Goal: Transaction & Acquisition: Download file/media

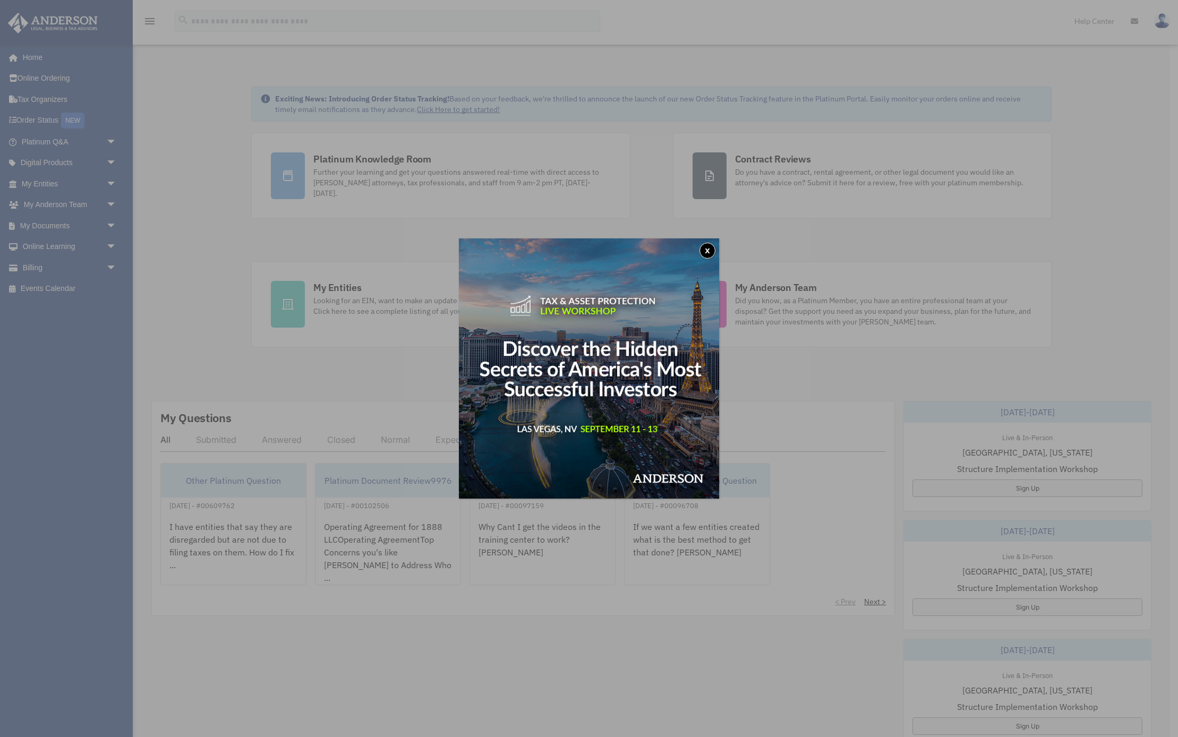
click at [706, 250] on button "x" at bounding box center [708, 251] width 16 height 16
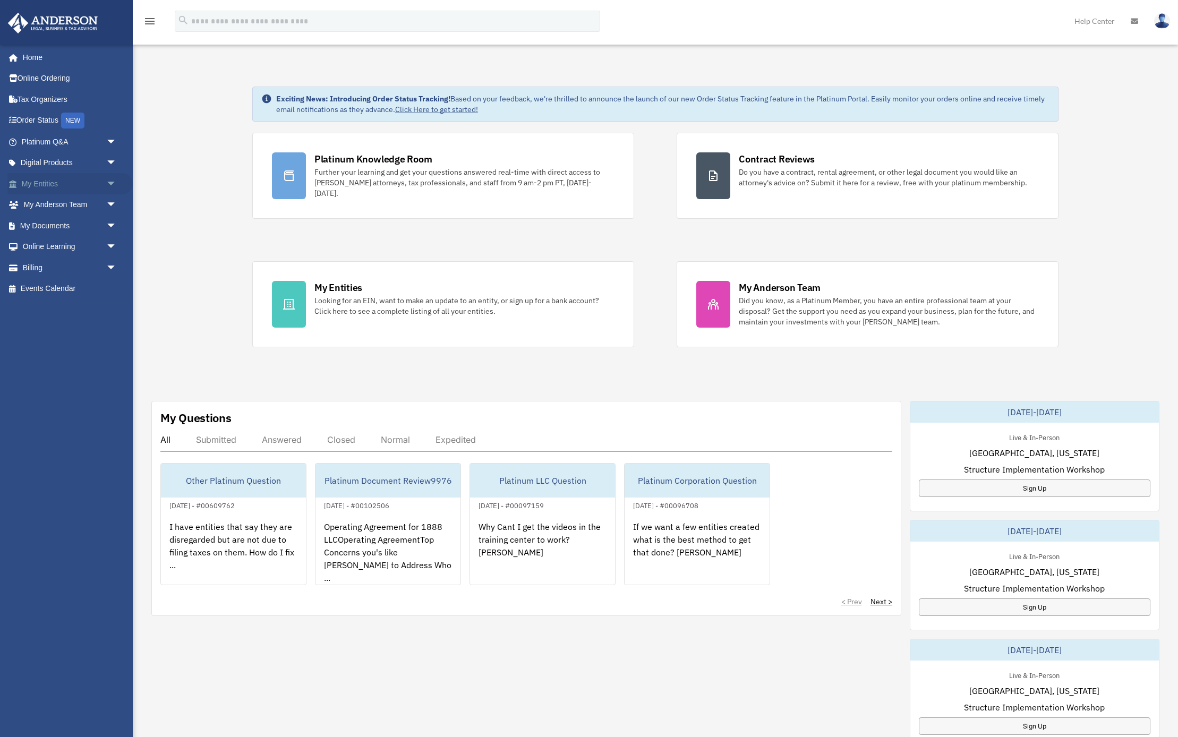
click at [68, 183] on link "My Entities arrow_drop_down" at bounding box center [69, 183] width 125 height 21
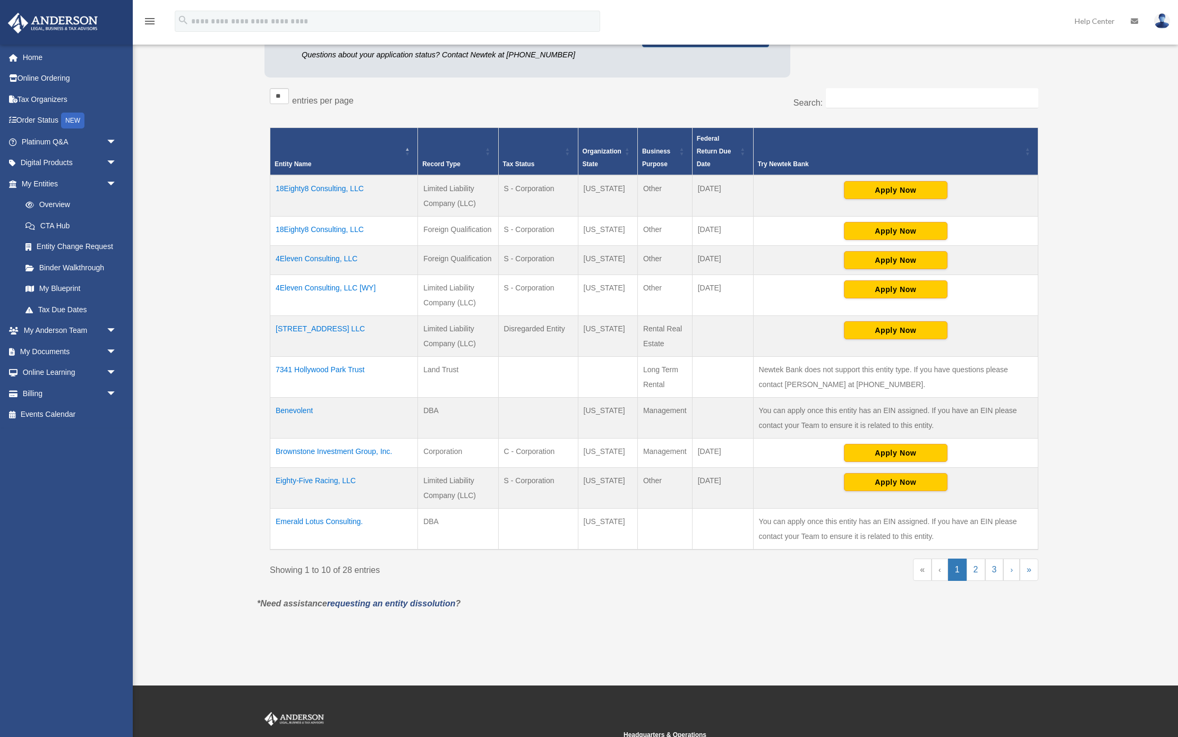
scroll to position [193, 0]
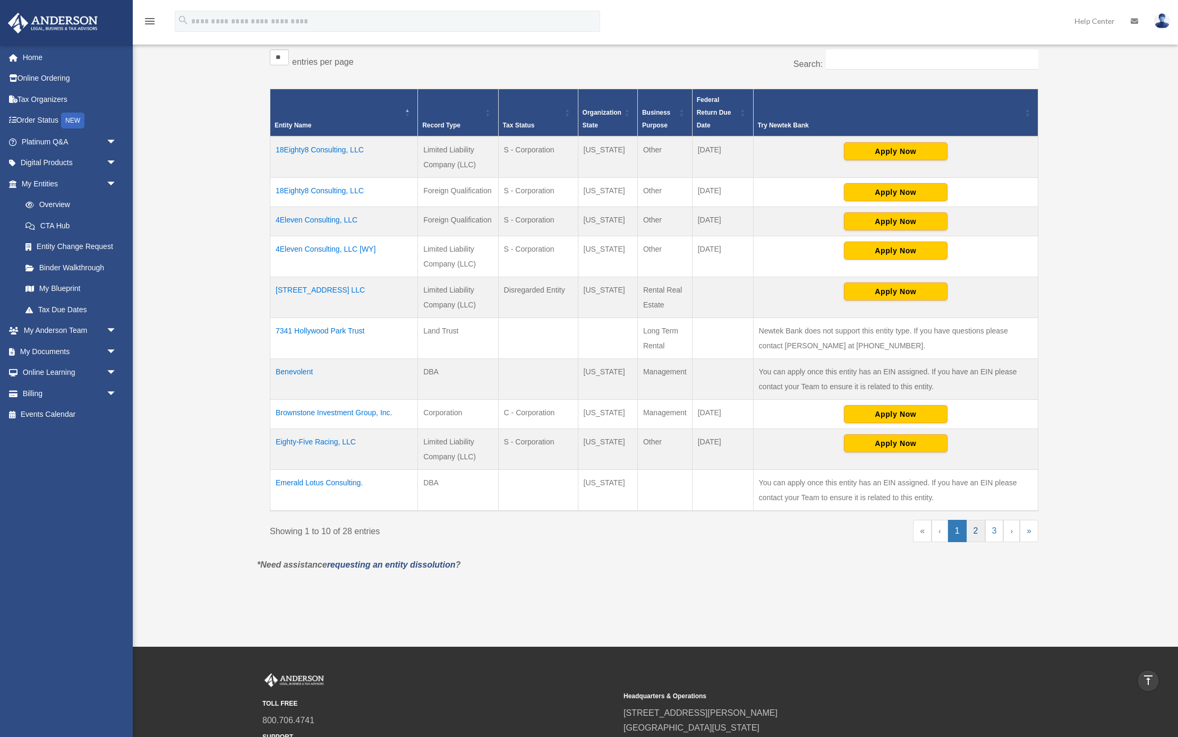
click at [981, 534] on link "2" at bounding box center [976, 531] width 19 height 22
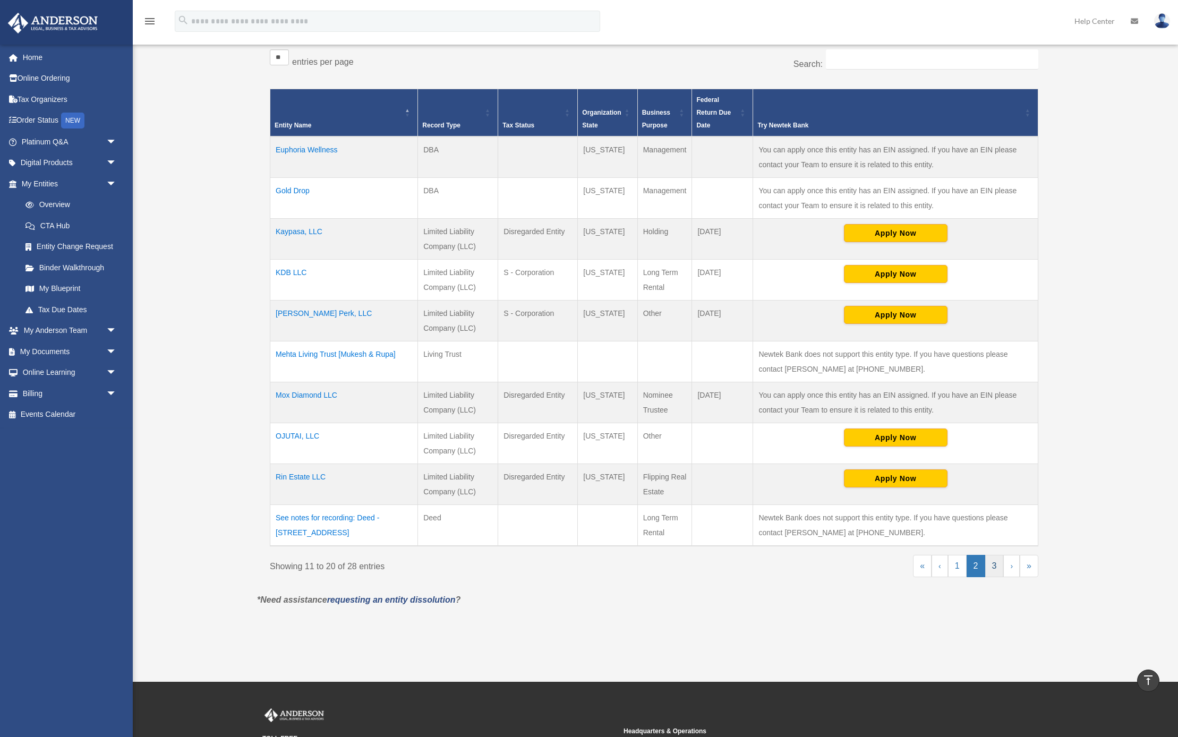
click at [998, 567] on link "3" at bounding box center [994, 566] width 19 height 22
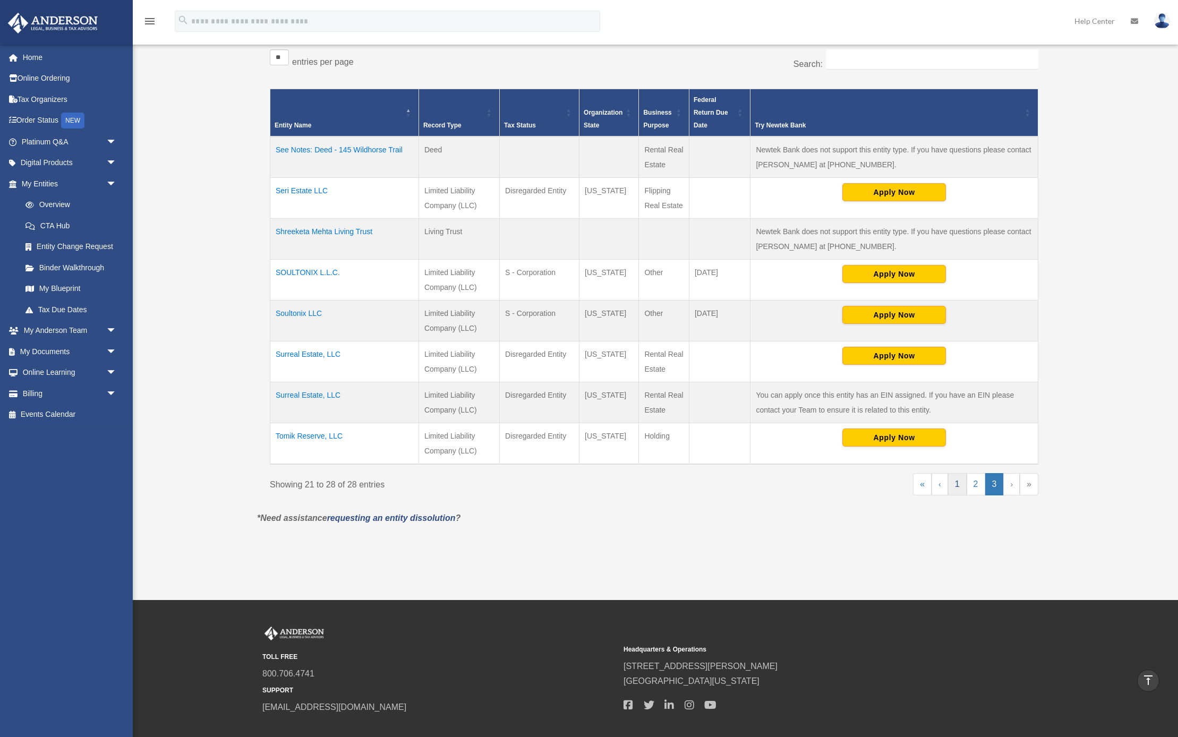
click at [957, 484] on link "1" at bounding box center [957, 484] width 19 height 22
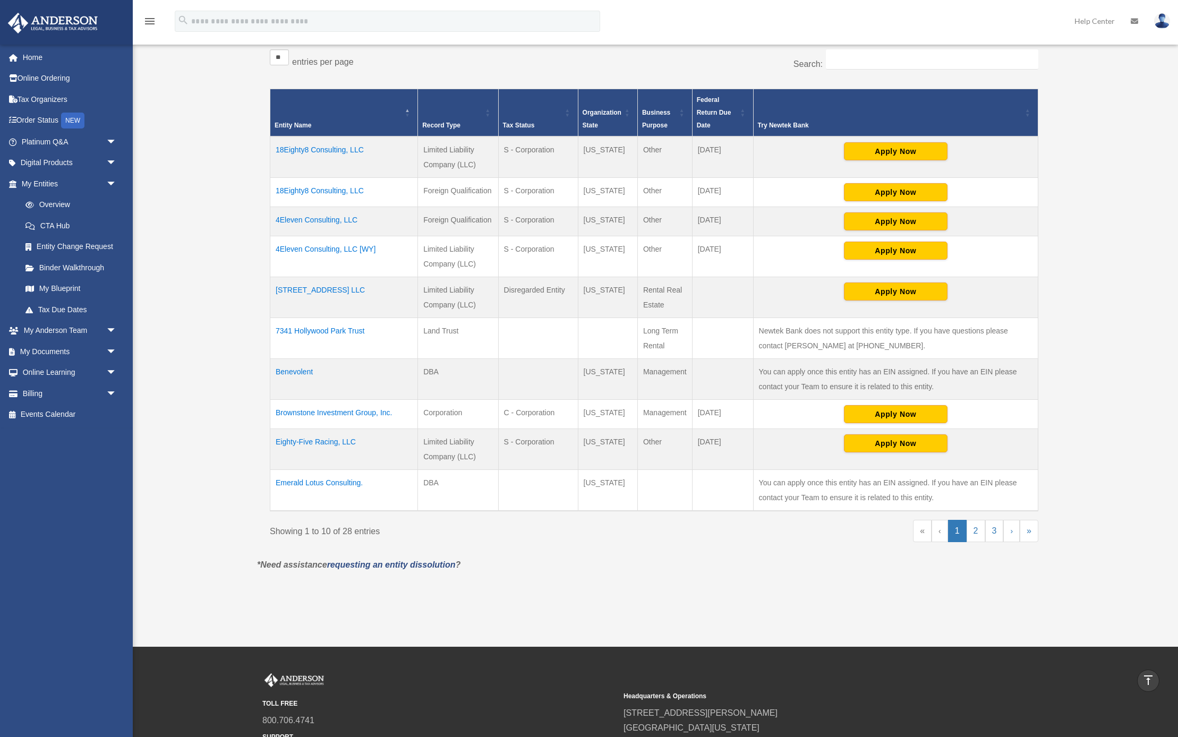
click at [325, 329] on td "7341 Hollywood Park Trust" at bounding box center [344, 338] width 148 height 41
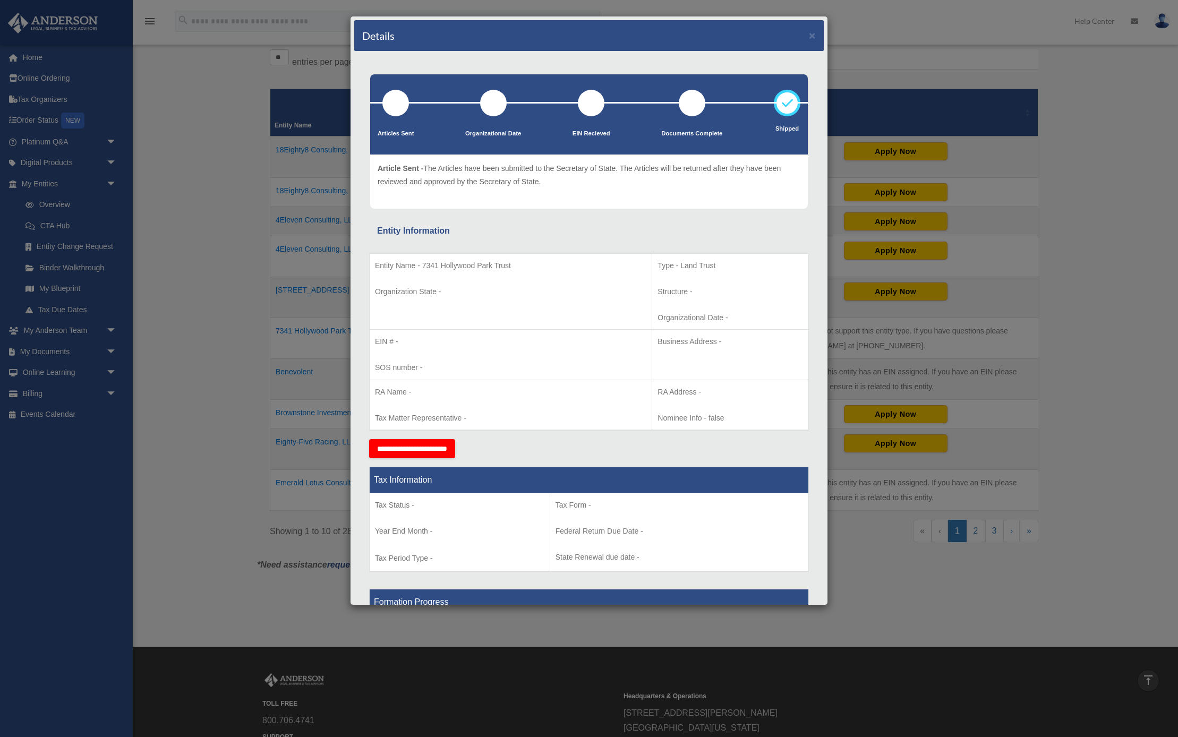
scroll to position [0, 0]
click at [809, 34] on button "×" at bounding box center [812, 35] width 7 height 11
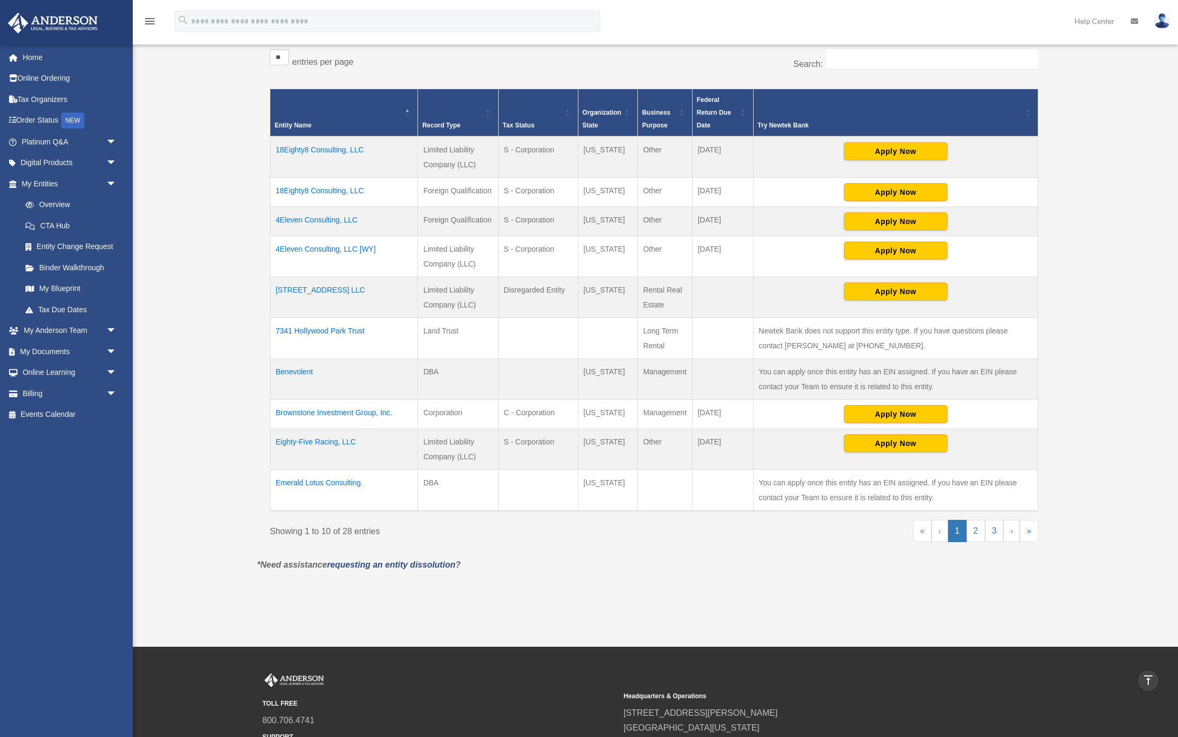
click at [338, 289] on td "7341 Hollywood Park Ave LLC" at bounding box center [344, 297] width 148 height 41
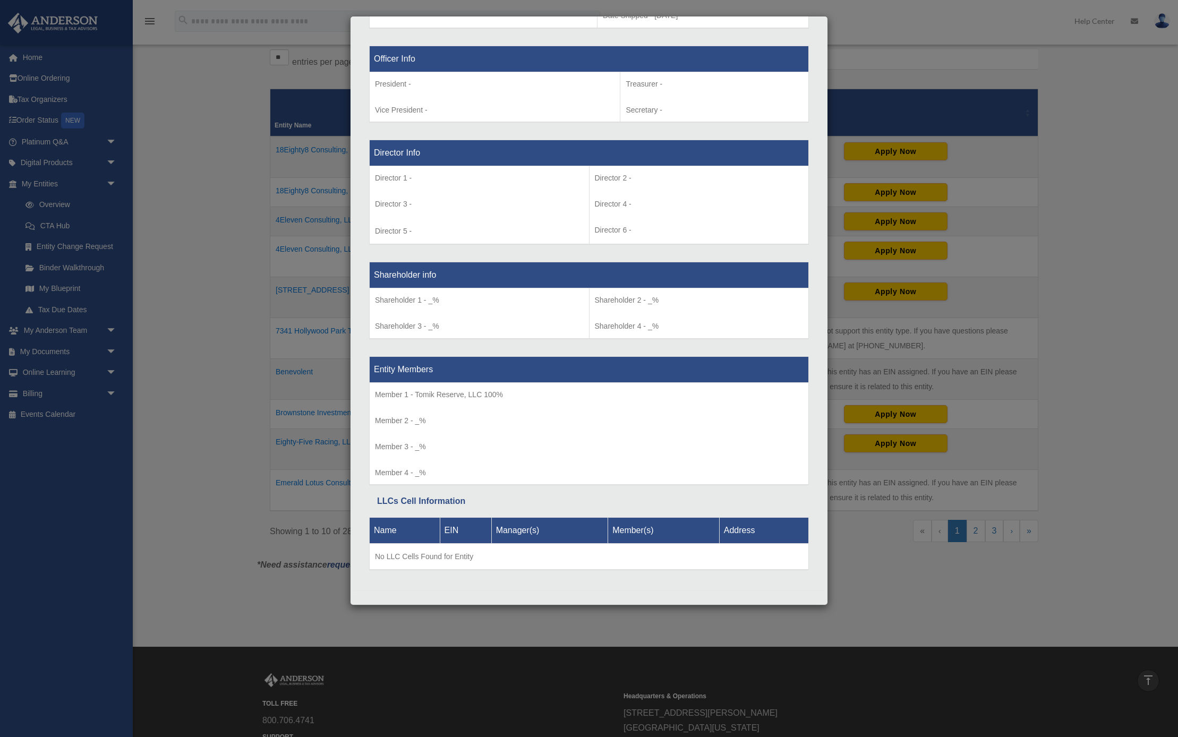
scroll to position [659, 0]
click at [281, 137] on div "Details × Articles Sent Organizational Date" at bounding box center [589, 368] width 1178 height 737
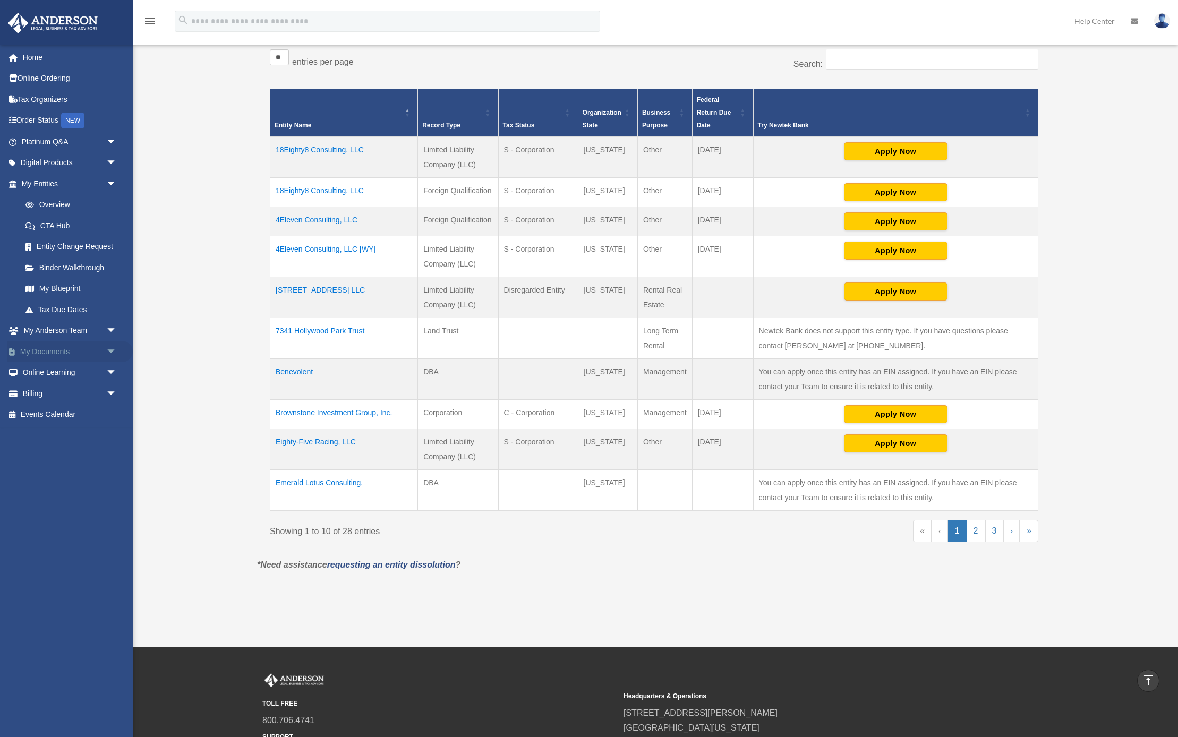
click at [56, 346] on link "My Documents arrow_drop_down" at bounding box center [69, 351] width 125 height 21
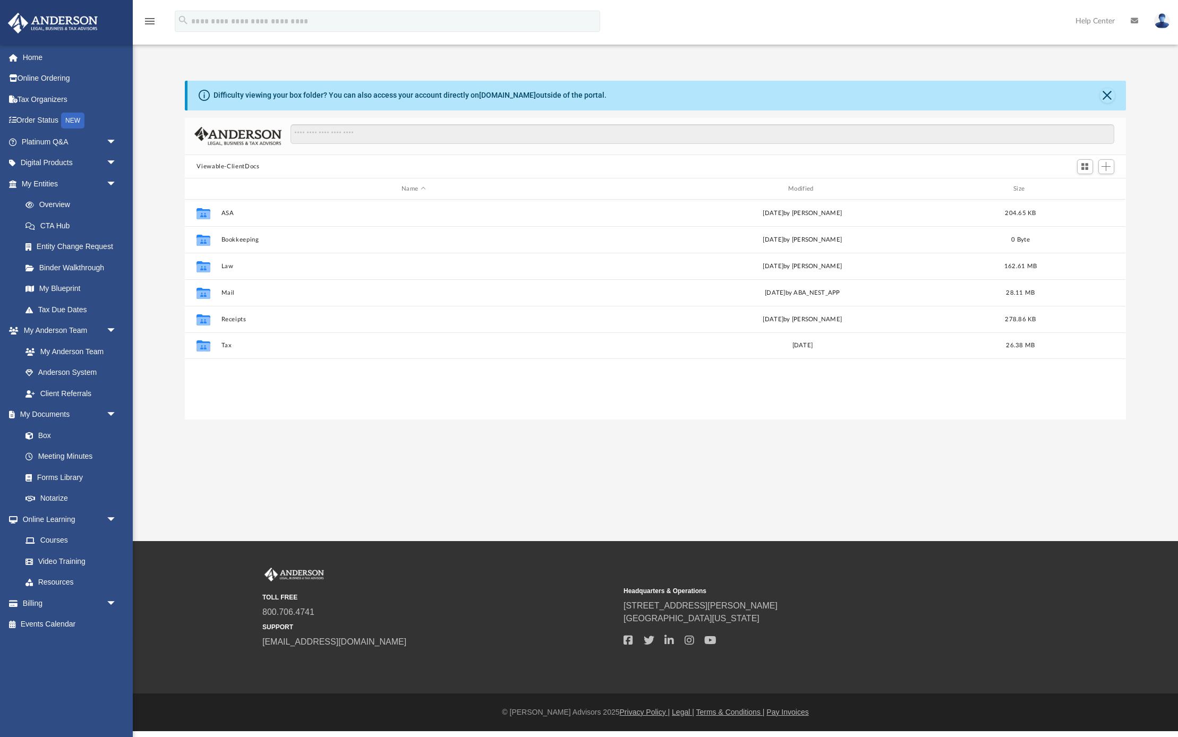
scroll to position [242, 941]
click at [209, 264] on icon "grid" at bounding box center [204, 268] width 14 height 9
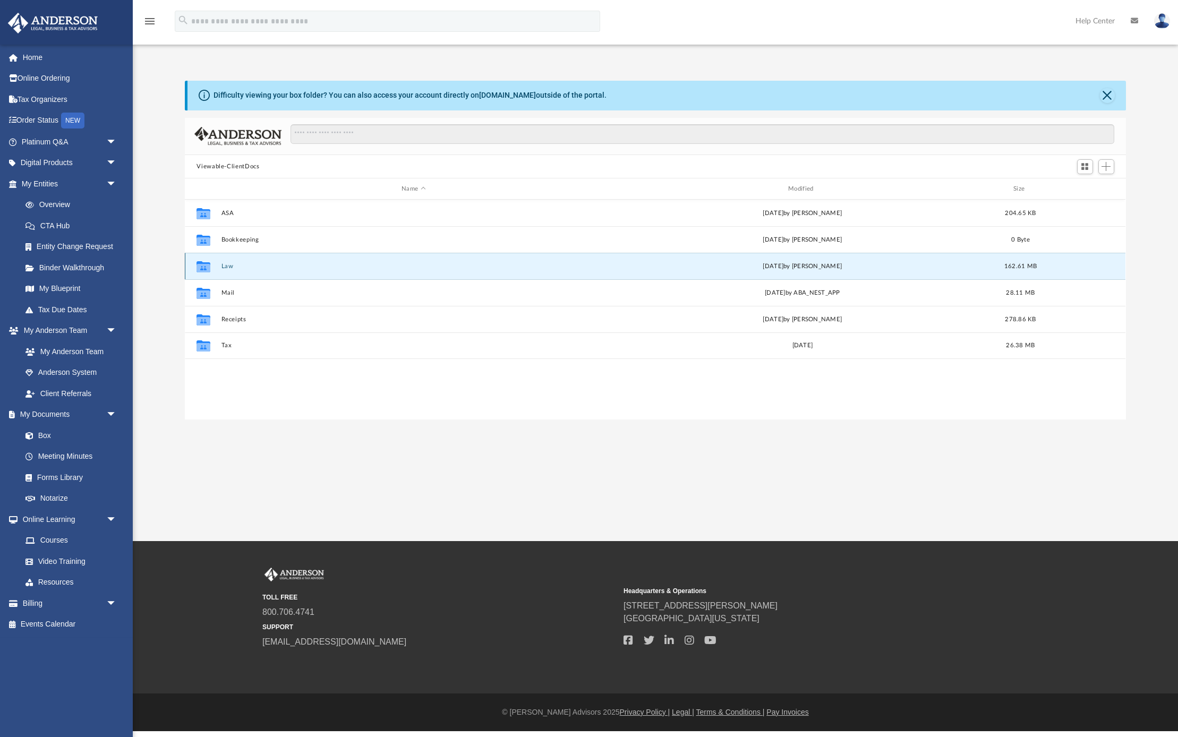
click at [209, 264] on icon "grid" at bounding box center [204, 268] width 14 height 9
click at [261, 269] on button "Law" at bounding box center [414, 266] width 385 height 7
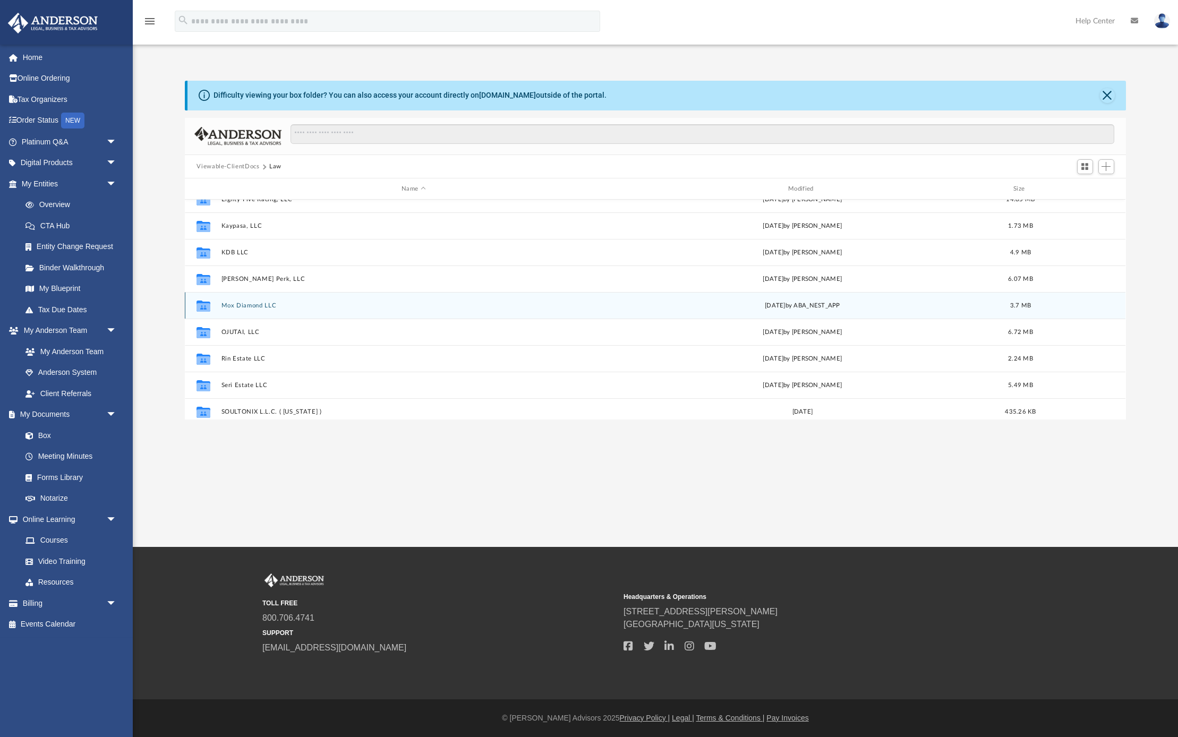
scroll to position [0, 0]
click at [273, 308] on button "Mox Diamond LLC" at bounding box center [414, 305] width 385 height 7
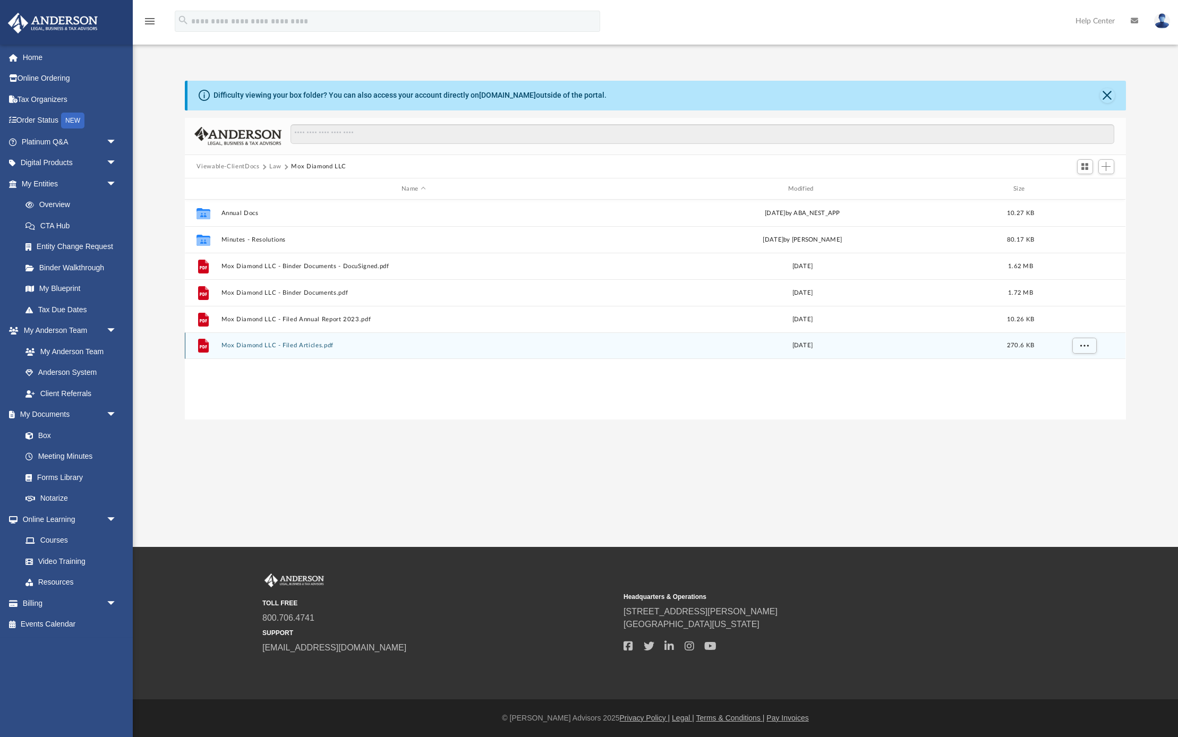
scroll to position [0, 1]
click at [300, 346] on button "Mox Diamond LLC - Filed Articles.pdf" at bounding box center [414, 346] width 385 height 7
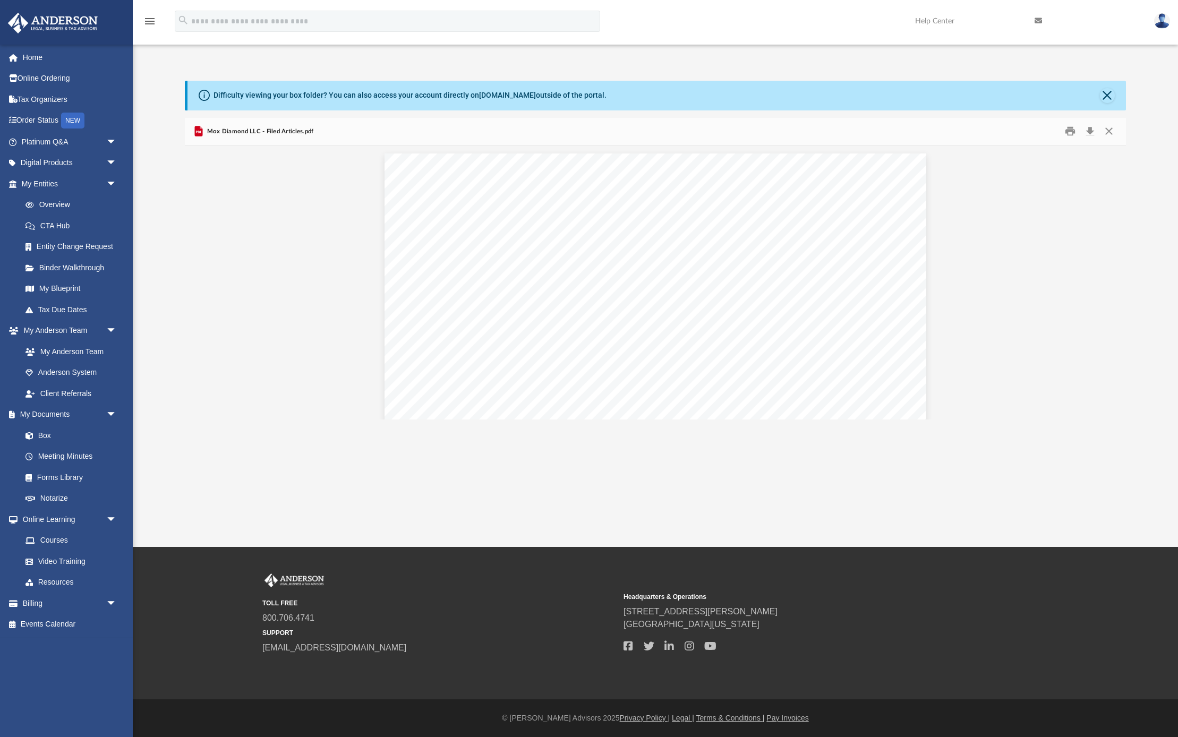
scroll to position [0, 0]
click at [1089, 129] on button "Download" at bounding box center [1090, 131] width 19 height 16
click at [1108, 97] on button "Close" at bounding box center [1107, 95] width 15 height 15
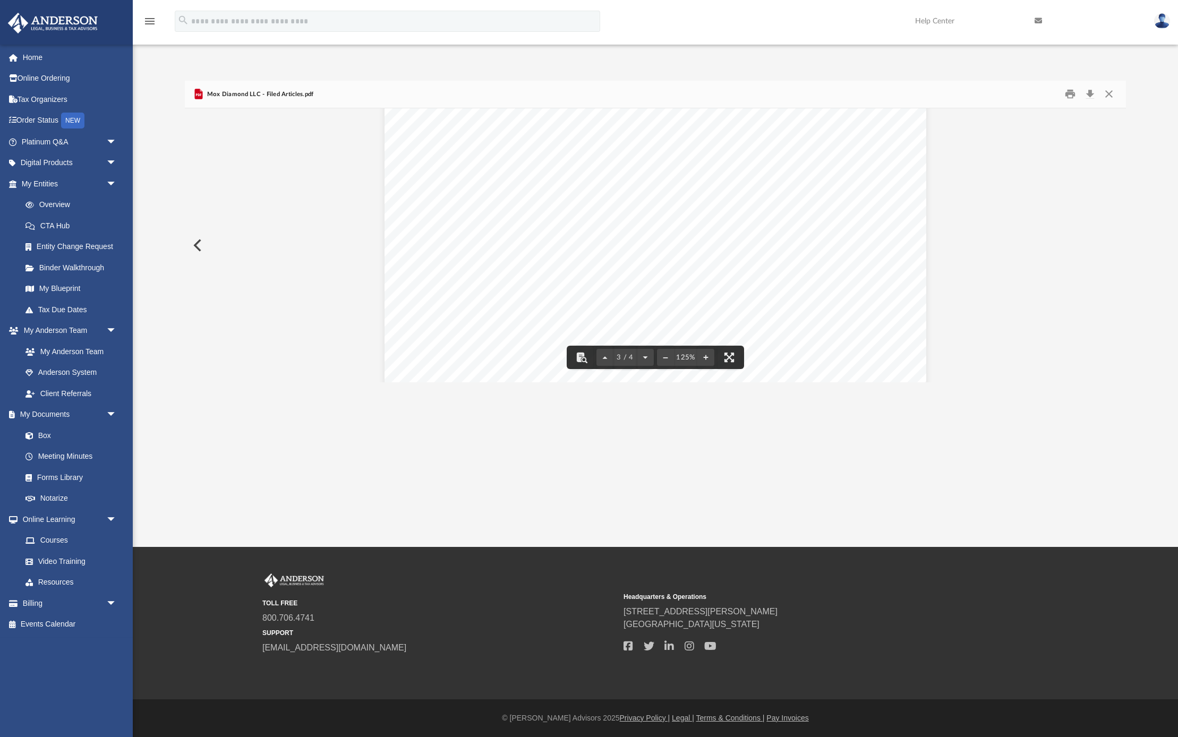
click at [200, 248] on button "Preview" at bounding box center [196, 246] width 23 height 30
click at [1088, 98] on button "Download" at bounding box center [1090, 94] width 19 height 16
click at [196, 243] on button "Preview" at bounding box center [196, 246] width 23 height 30
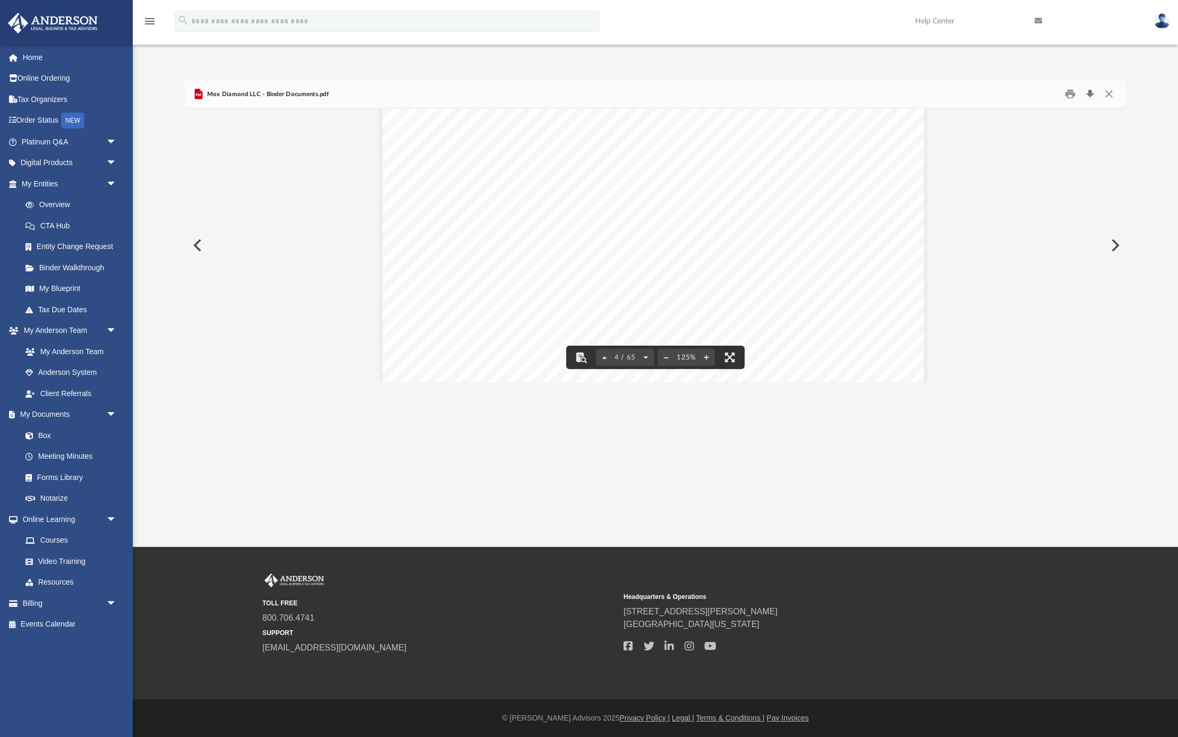
click at [1092, 94] on button "Download" at bounding box center [1090, 94] width 19 height 16
click at [199, 242] on button "Preview" at bounding box center [196, 246] width 23 height 30
click at [1091, 91] on button "Download" at bounding box center [1090, 94] width 19 height 16
